Goal: Use online tool/utility

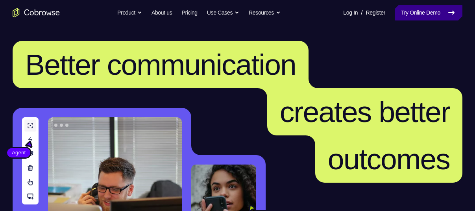
click at [422, 16] on link "Try Online Demo" at bounding box center [429, 13] width 68 height 16
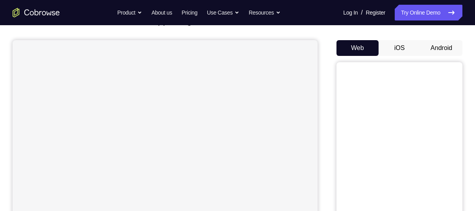
click at [432, 48] on button "Android" at bounding box center [441, 48] width 42 height 16
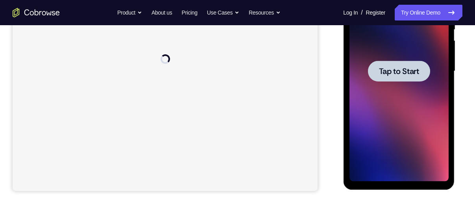
click at [396, 83] on div at bounding box center [398, 71] width 99 height 220
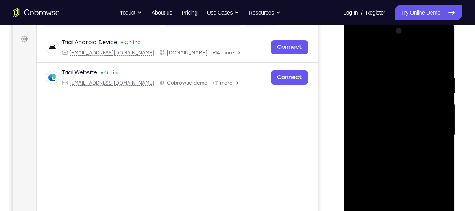
scroll to position [150, 0]
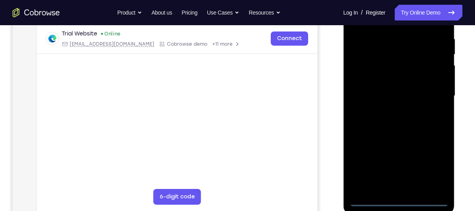
click at [399, 201] on div at bounding box center [398, 96] width 99 height 220
click at [434, 165] on div at bounding box center [398, 96] width 99 height 220
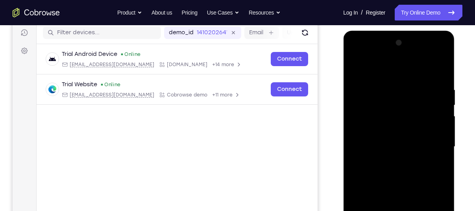
scroll to position [91, 0]
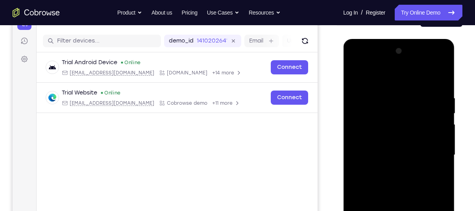
click at [443, 65] on div at bounding box center [398, 155] width 99 height 220
click at [418, 77] on div at bounding box center [398, 155] width 99 height 220
click at [394, 60] on div at bounding box center [398, 155] width 99 height 220
click at [406, 124] on div at bounding box center [398, 155] width 99 height 220
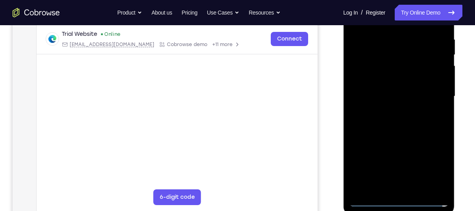
scroll to position [150, 0]
click at [403, 152] on div at bounding box center [398, 96] width 99 height 220
click at [405, 75] on div at bounding box center [398, 96] width 99 height 220
click at [394, 111] on div at bounding box center [398, 96] width 99 height 220
click at [393, 118] on div at bounding box center [398, 96] width 99 height 220
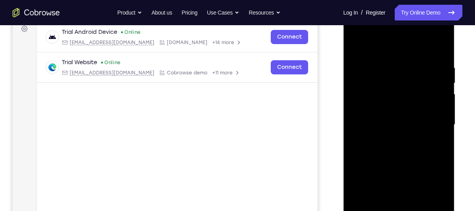
scroll to position [121, 0]
click at [425, 137] on div at bounding box center [398, 125] width 99 height 220
click at [402, 53] on div at bounding box center [398, 125] width 99 height 220
click at [409, 141] on div at bounding box center [398, 125] width 99 height 220
drag, startPoint x: 431, startPoint y: 163, endPoint x: 426, endPoint y: 97, distance: 65.5
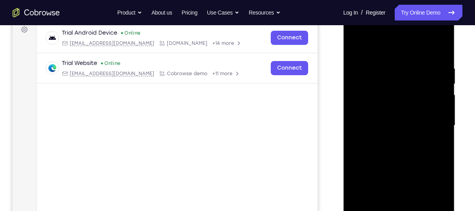
click at [426, 97] on div at bounding box center [398, 125] width 99 height 220
drag, startPoint x: 426, startPoint y: 96, endPoint x: 414, endPoint y: 164, distance: 68.4
click at [414, 164] on div at bounding box center [398, 125] width 99 height 220
click at [418, 53] on div at bounding box center [398, 125] width 99 height 220
click at [426, 138] on div at bounding box center [398, 125] width 99 height 220
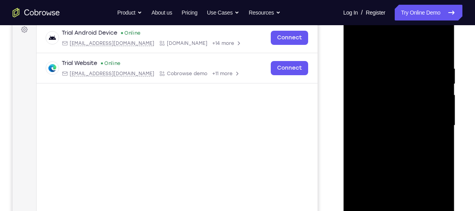
scroll to position [89, 0]
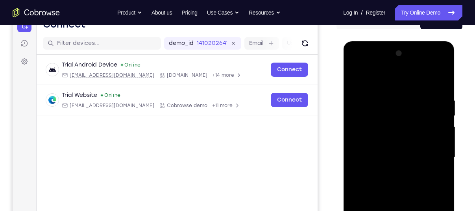
click at [404, 82] on div at bounding box center [398, 157] width 99 height 220
drag, startPoint x: 427, startPoint y: 120, endPoint x: 422, endPoint y: 67, distance: 52.6
click at [422, 67] on div at bounding box center [398, 157] width 99 height 220
click at [413, 119] on div at bounding box center [398, 157] width 99 height 220
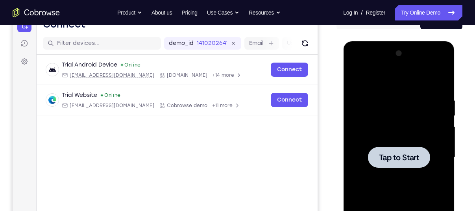
drag, startPoint x: 427, startPoint y: 90, endPoint x: 414, endPoint y: 135, distance: 47.2
click at [414, 41] on div "Tap to Start" at bounding box center [398, 41] width 111 height 0
click at [414, 135] on div at bounding box center [398, 157] width 99 height 220
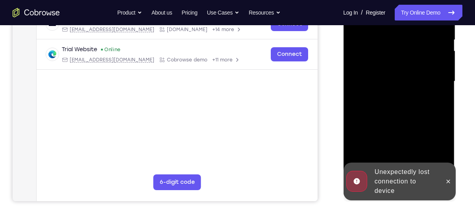
scroll to position [167, 0]
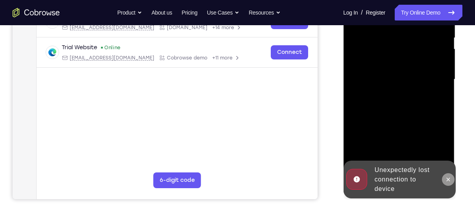
click at [449, 179] on icon at bounding box center [448, 179] width 6 height 6
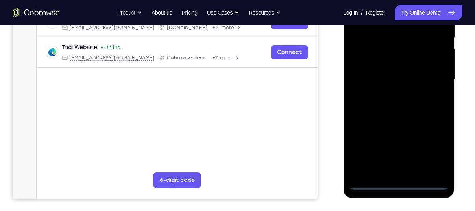
click at [399, 182] on div at bounding box center [398, 79] width 99 height 220
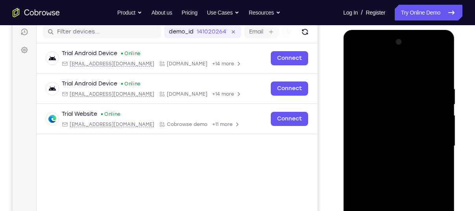
scroll to position [94, 0]
